Goal: Information Seeking & Learning: Learn about a topic

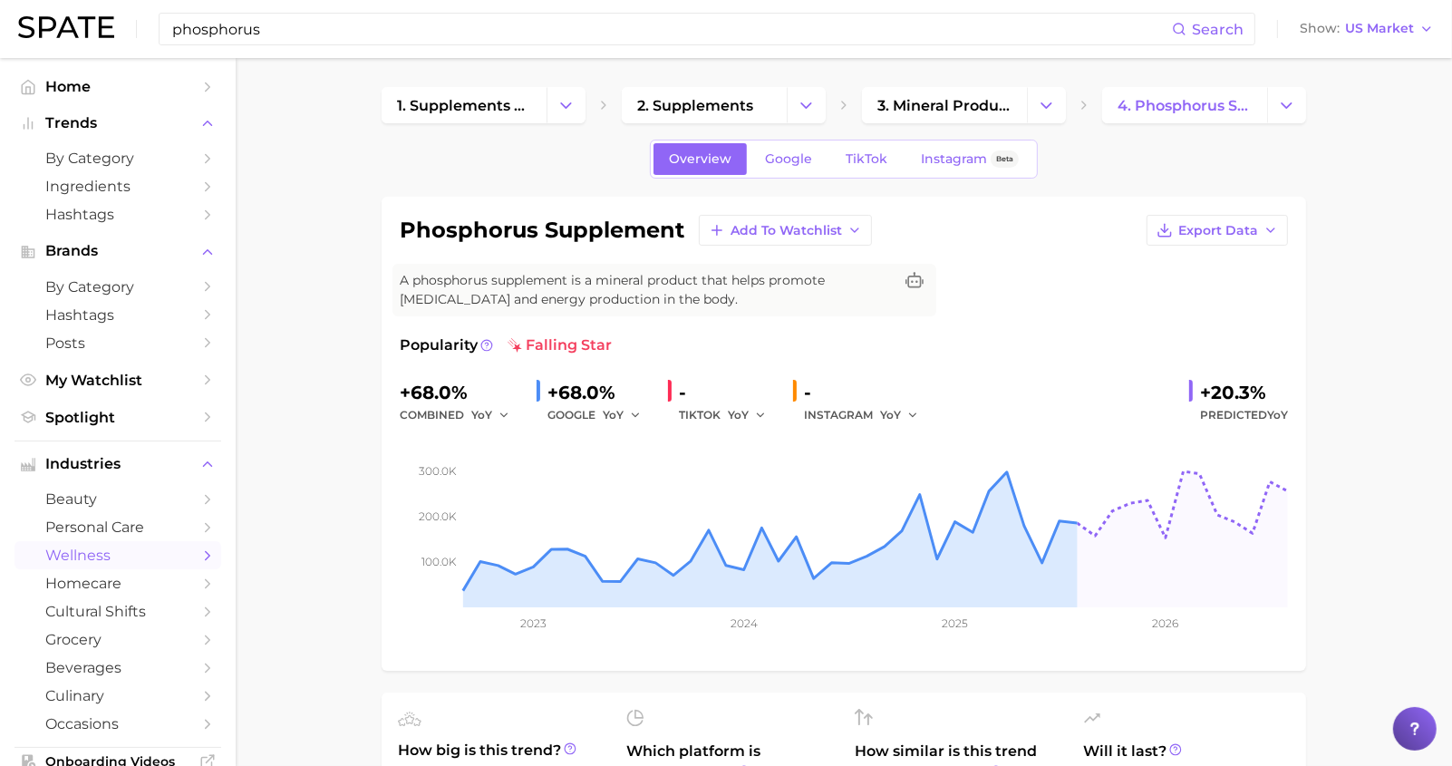
click at [251, 40] on input "phosphorus" at bounding box center [670, 29] width 1001 height 31
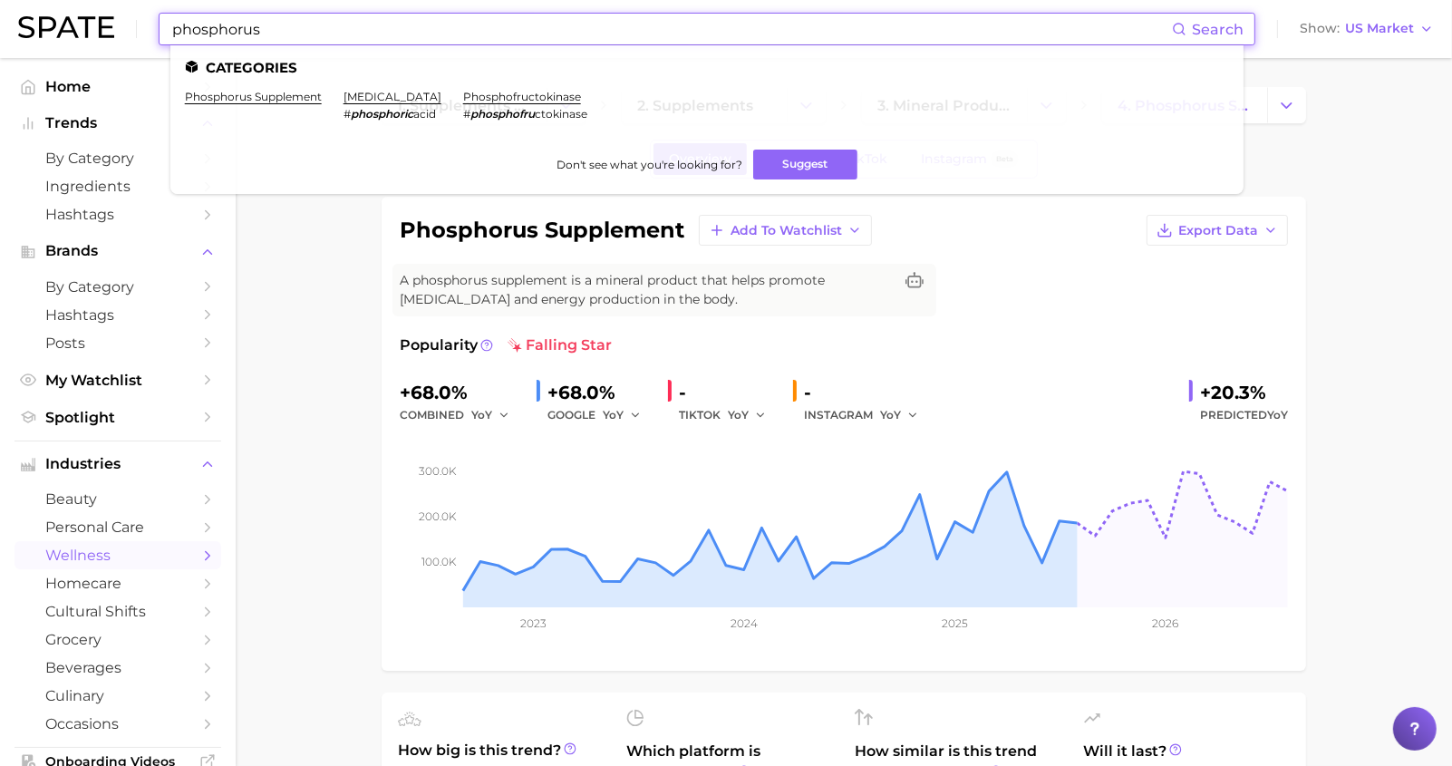
click at [251, 40] on input "phosphorus" at bounding box center [670, 29] width 1001 height 31
type input "e"
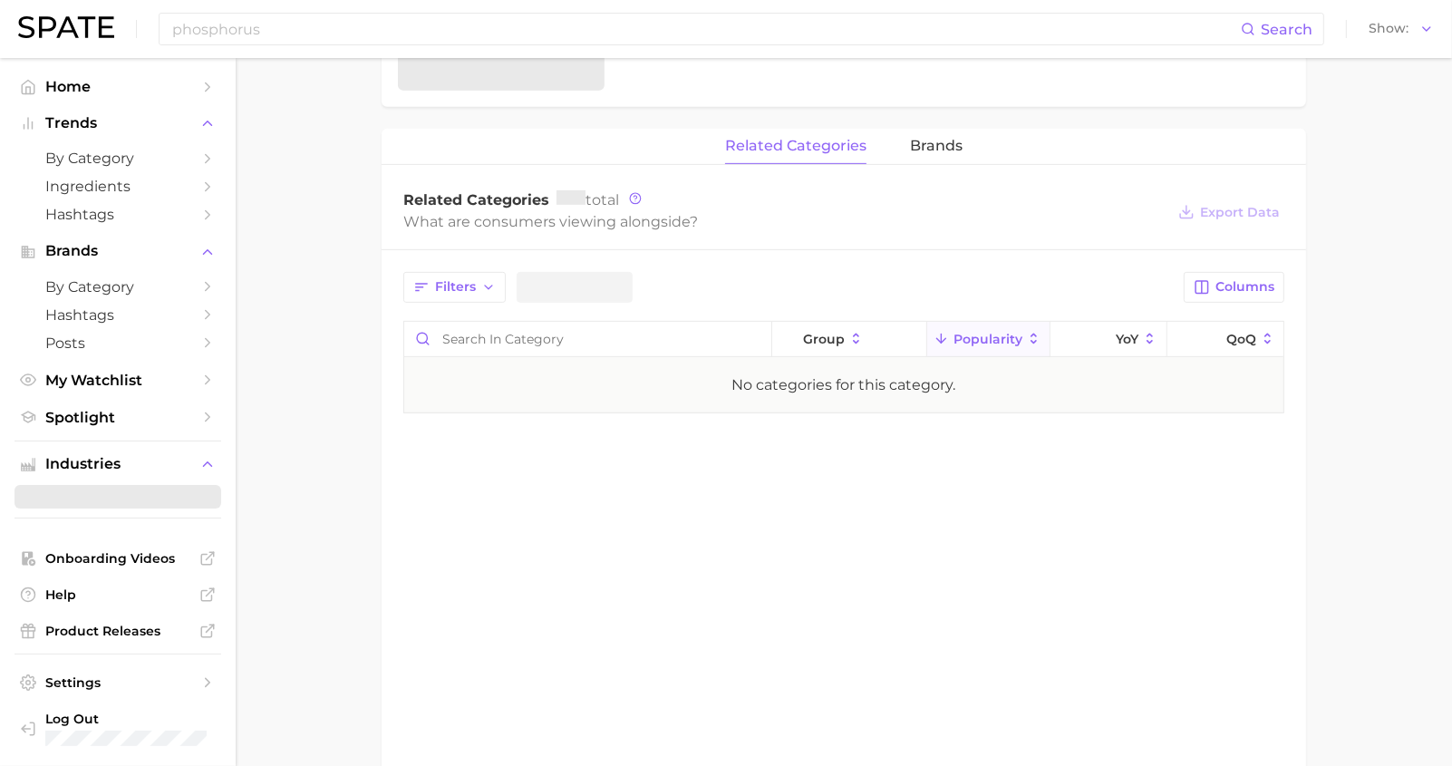
scroll to position [797, 0]
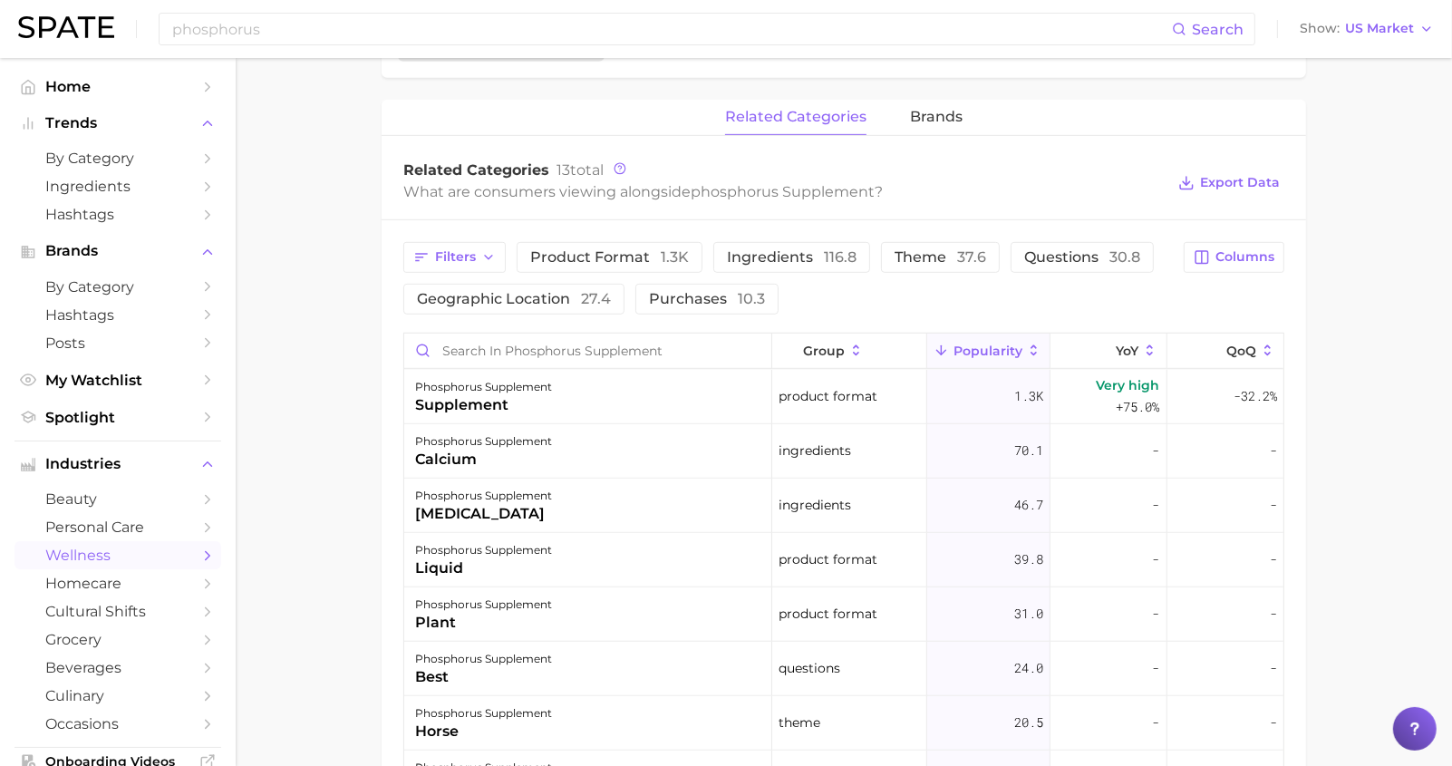
click at [288, 47] on div "phosphorus Search Show US Market" at bounding box center [726, 29] width 1416 height 58
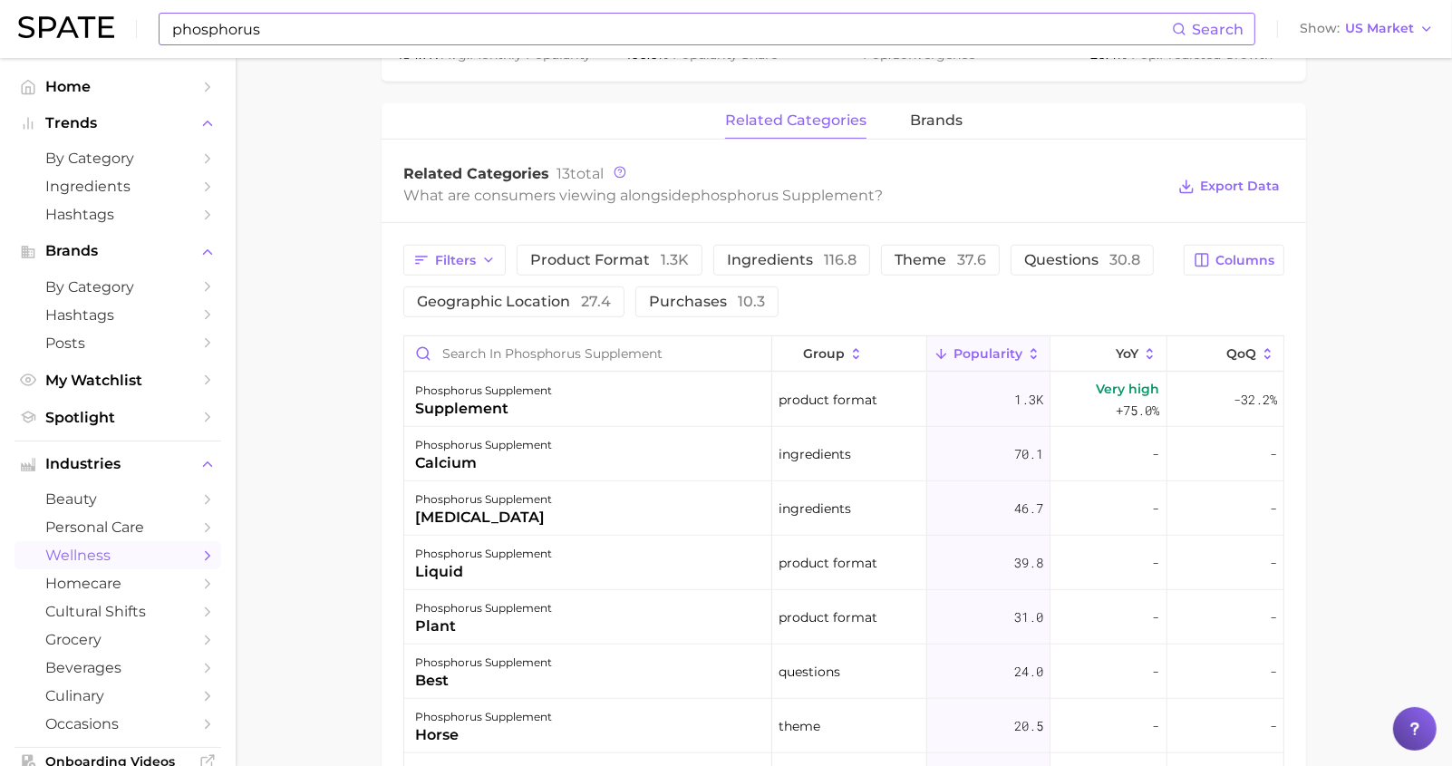
scroll to position [794, 0]
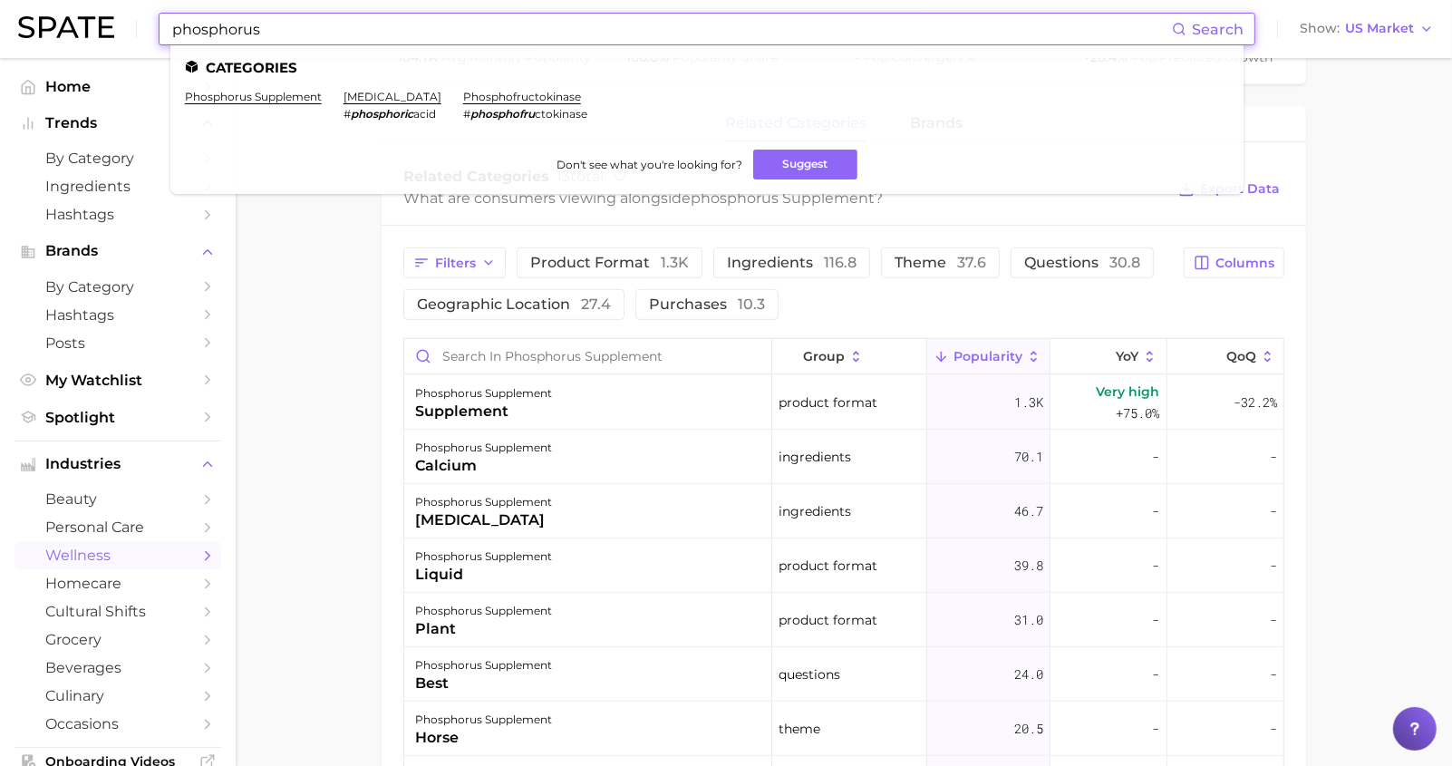
click at [293, 39] on input "phosphorus" at bounding box center [670, 29] width 1001 height 31
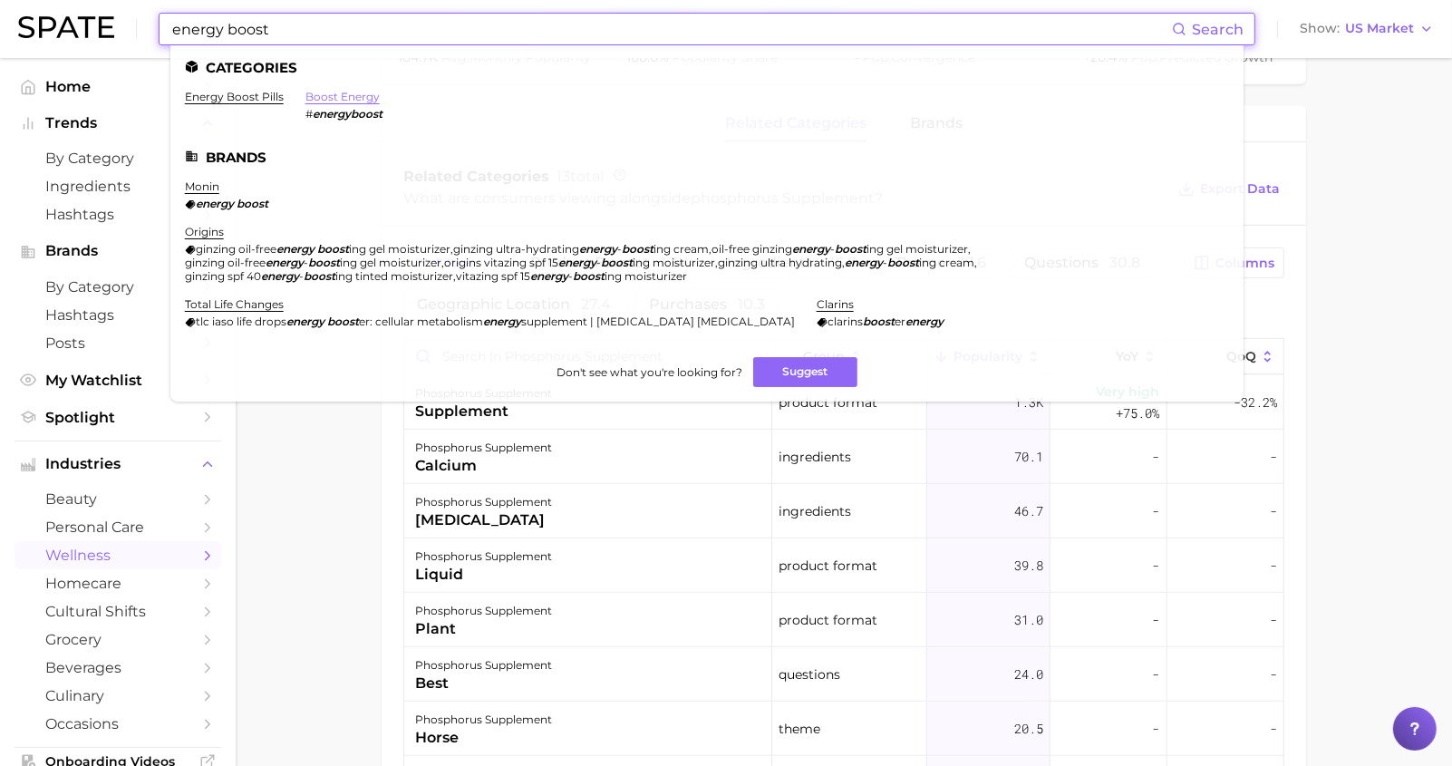
type input "energy boost"
click at [343, 93] on link "boost energy" at bounding box center [342, 97] width 74 height 14
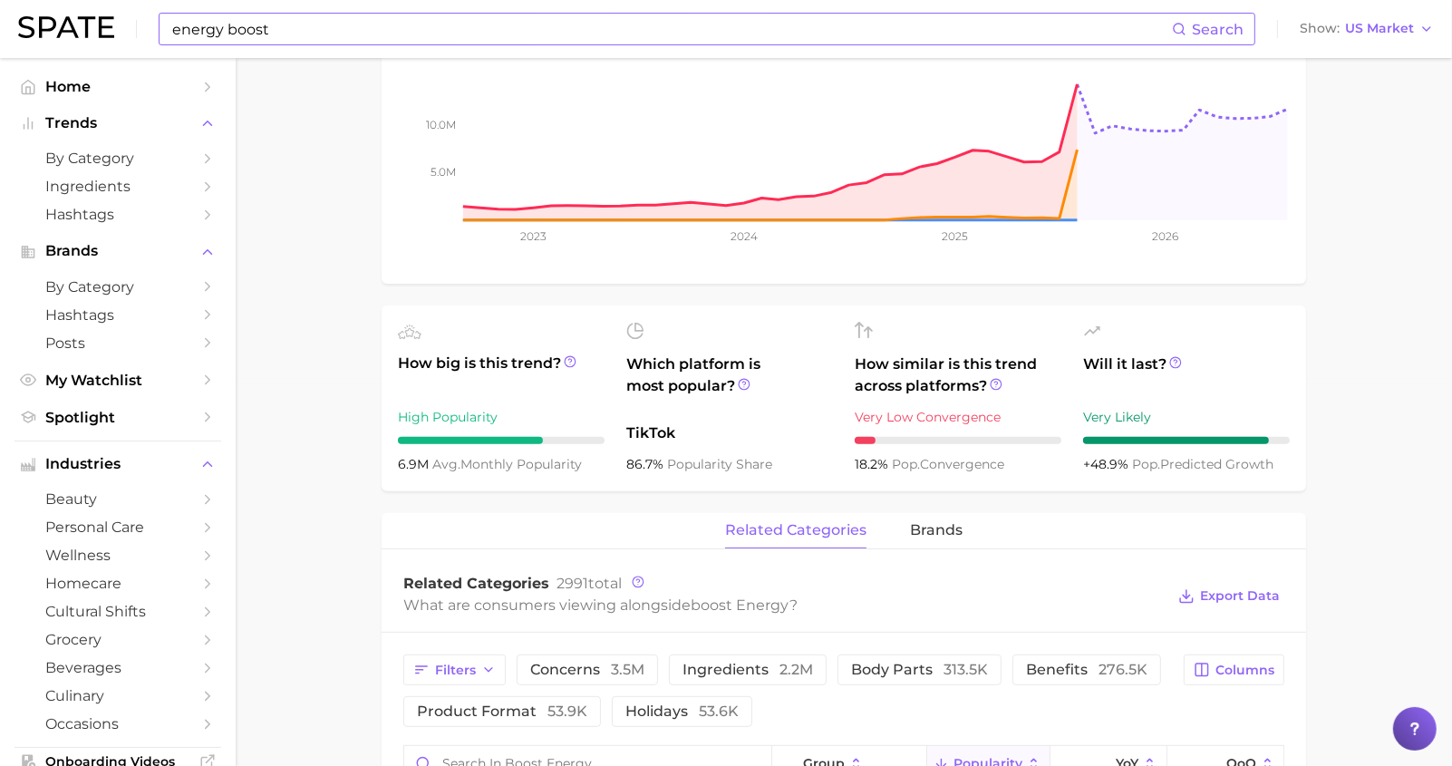
scroll to position [308, 0]
